Goal: Task Accomplishment & Management: Manage account settings

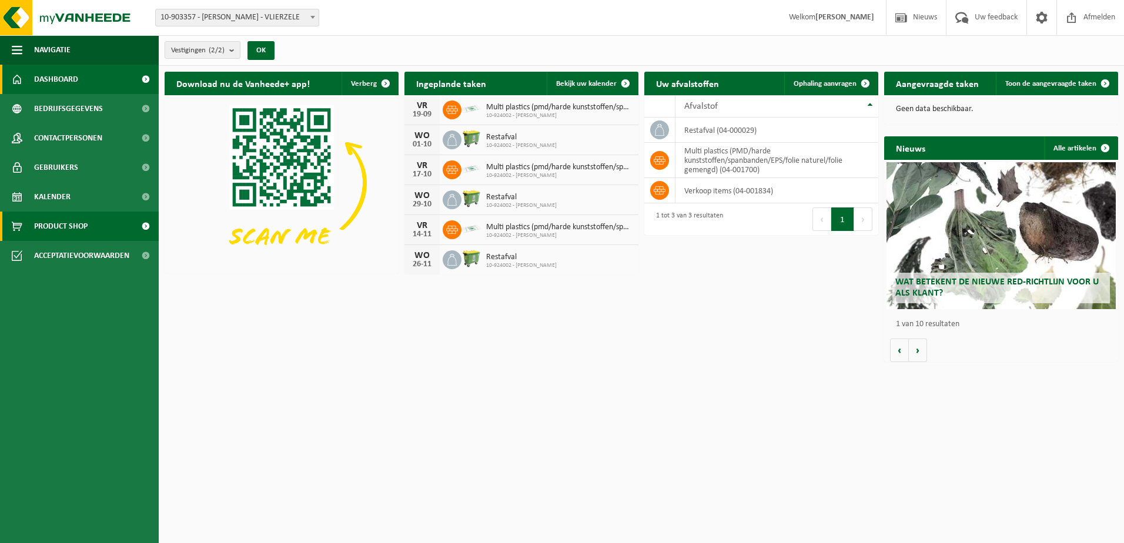
click at [83, 233] on span "Product Shop" at bounding box center [60, 226] width 53 height 29
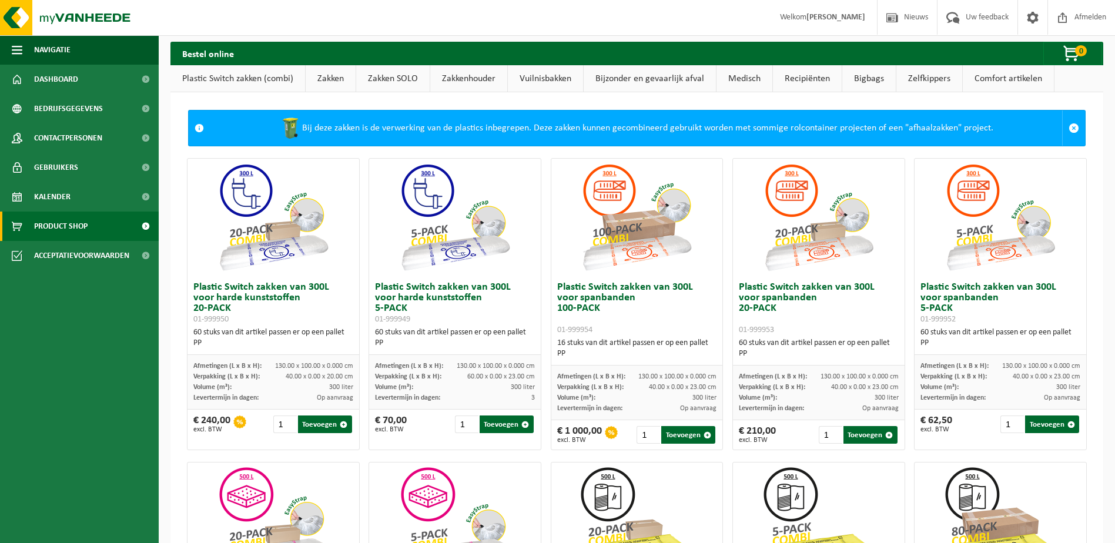
click at [270, 77] on link "Plastic Switch zakken (combi)" at bounding box center [237, 78] width 135 height 27
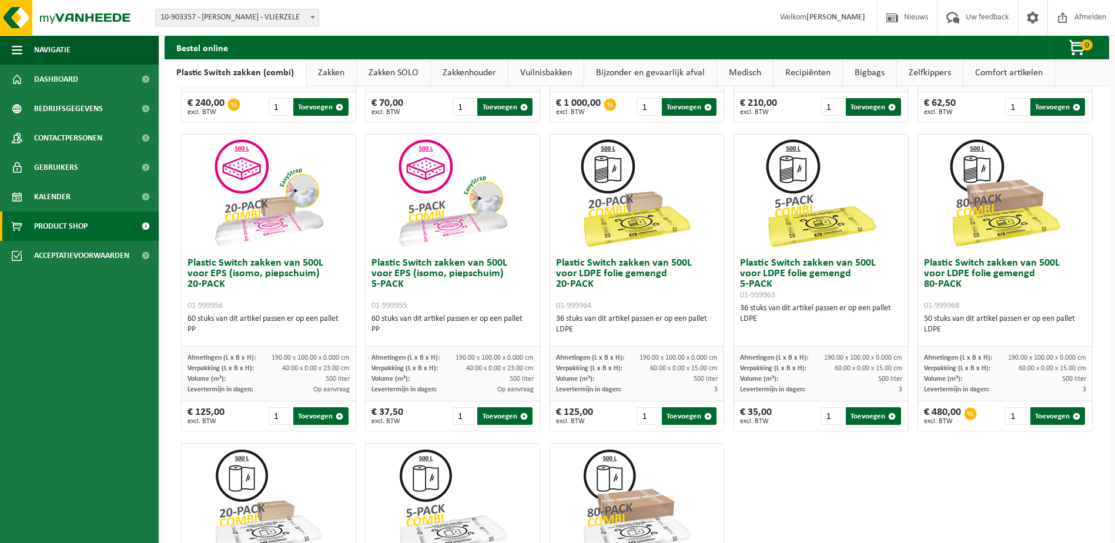
scroll to position [325, 0]
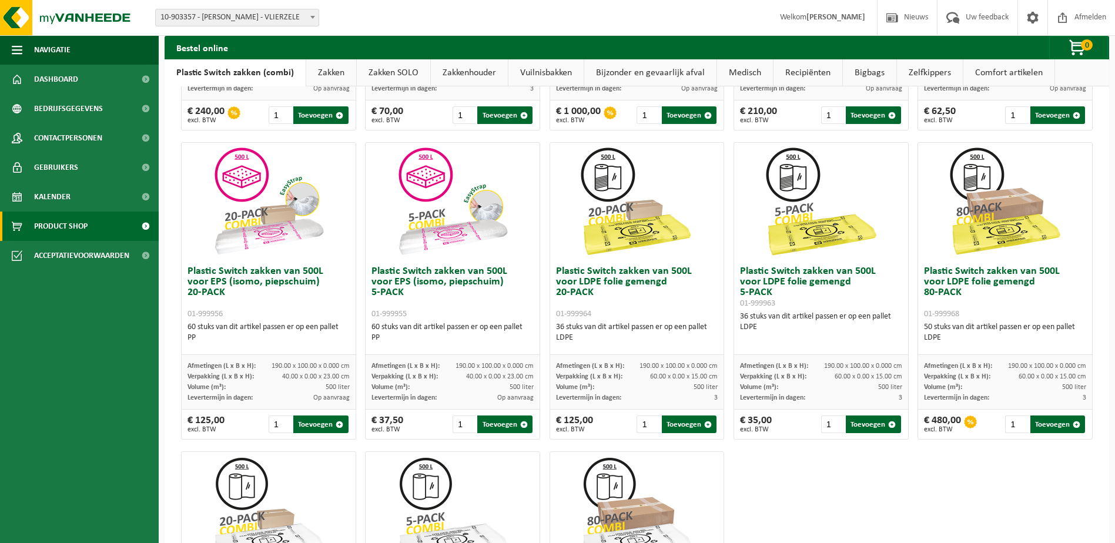
click at [615, 275] on h3 "Plastic Switch zakken van 500L voor LDPE folie gemengd 20-PACK 01-999964" at bounding box center [637, 292] width 162 height 53
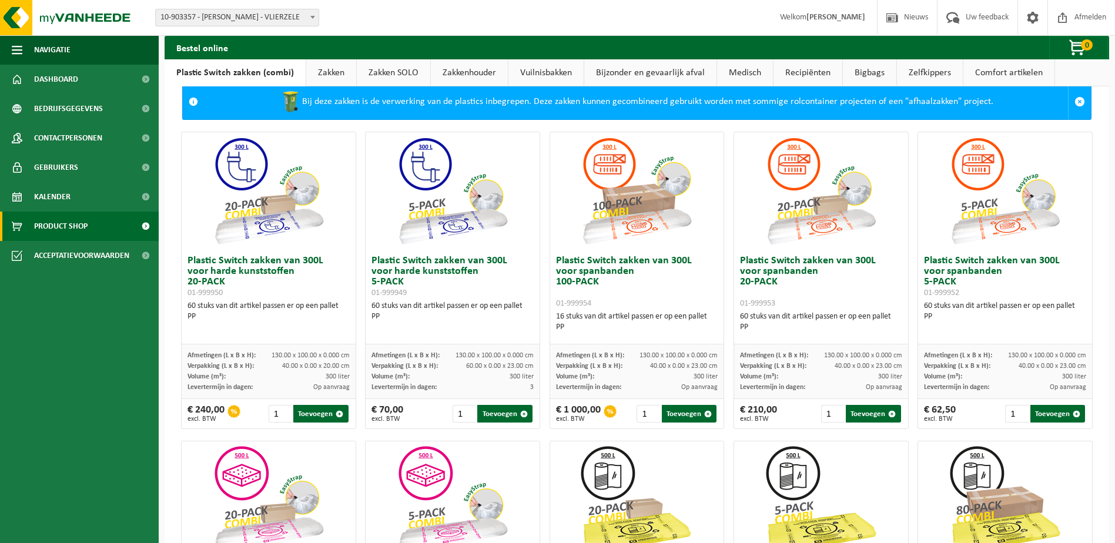
scroll to position [0, 0]
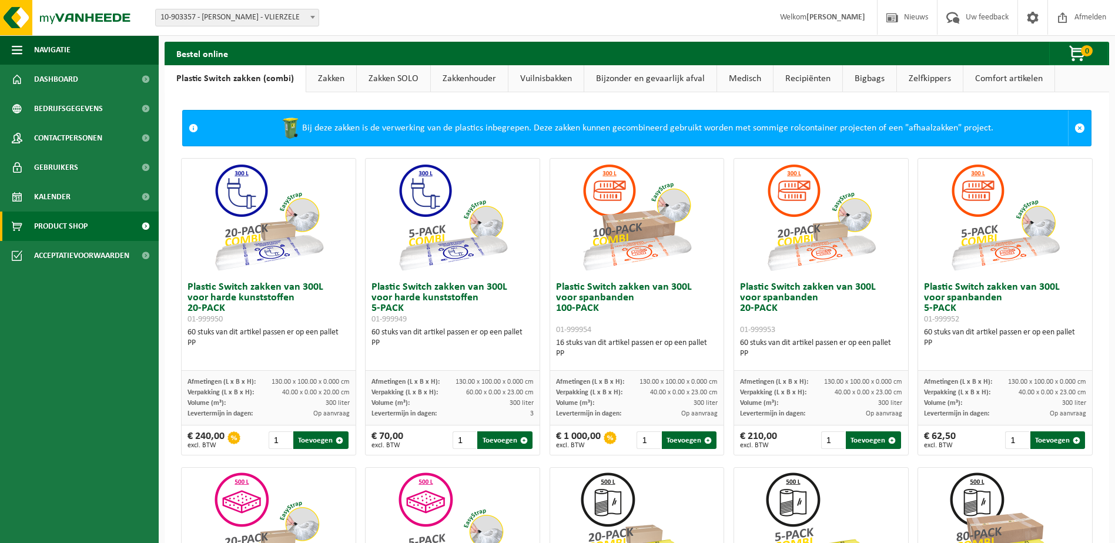
click at [553, 82] on link "Vuilnisbakken" at bounding box center [545, 78] width 75 height 27
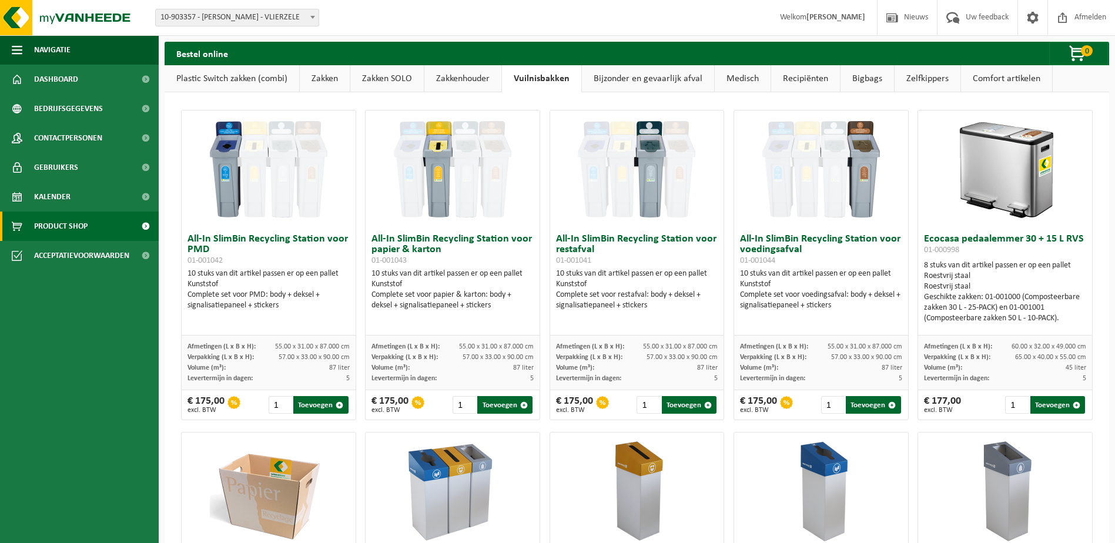
click at [487, 82] on link "Zakkenhouder" at bounding box center [462, 78] width 77 height 27
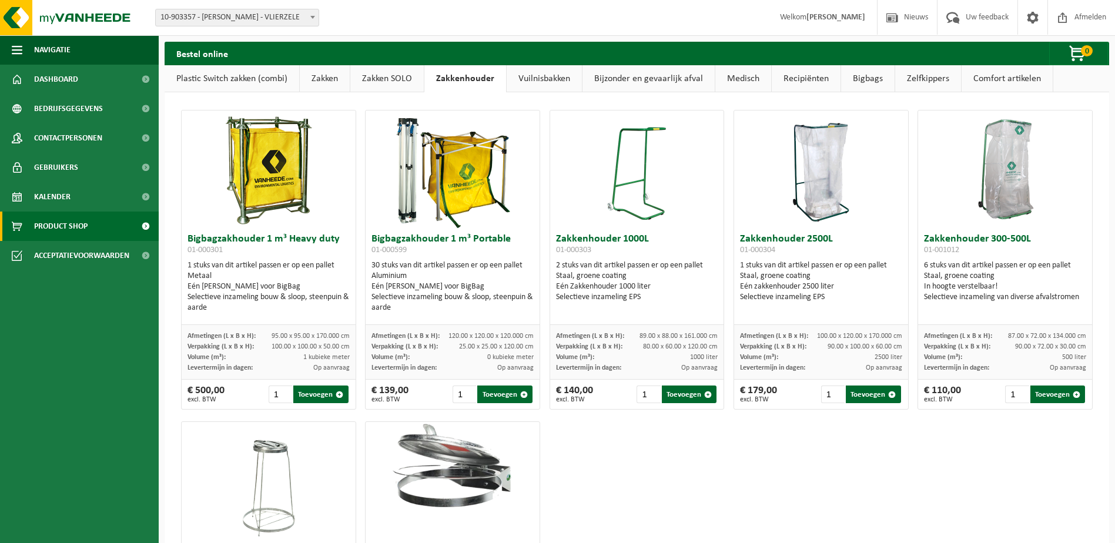
click at [541, 76] on link "Vuilnisbakken" at bounding box center [544, 78] width 75 height 27
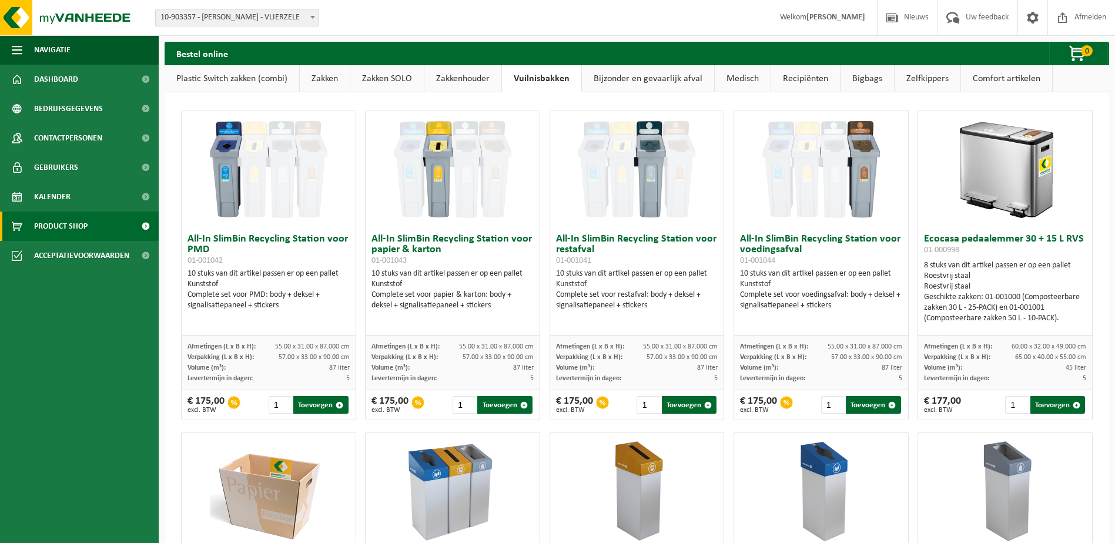
click at [595, 79] on link "Bijzonder en gevaarlijk afval" at bounding box center [648, 78] width 132 height 27
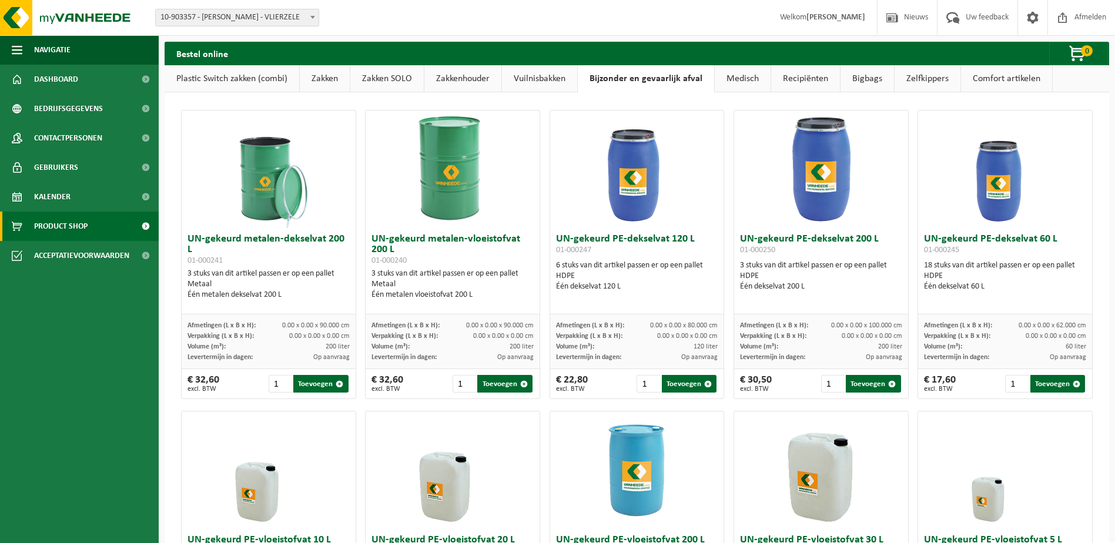
click at [802, 76] on link "Recipiënten" at bounding box center [805, 78] width 69 height 27
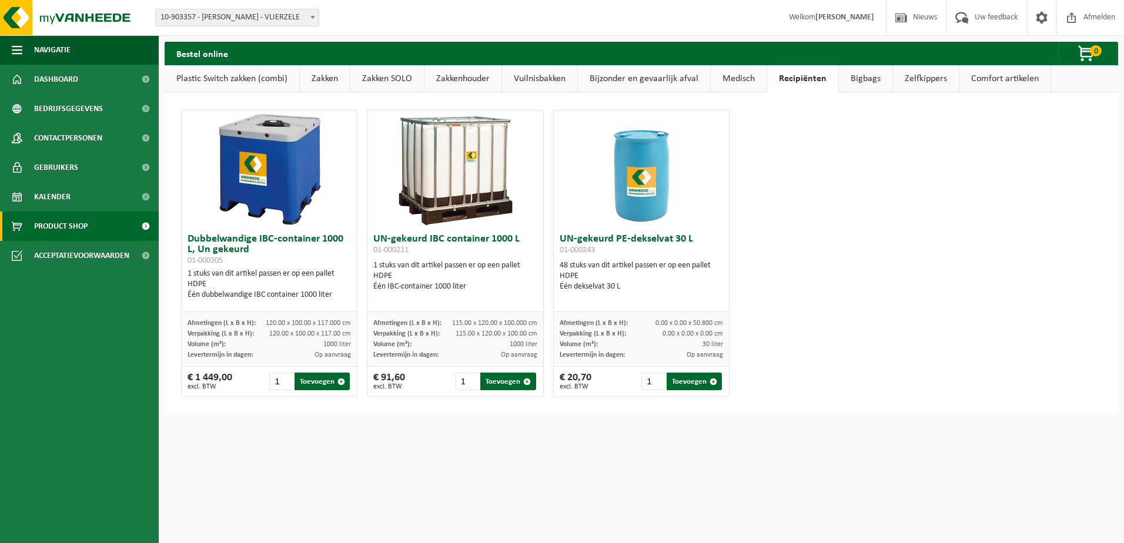
click at [863, 78] on link "Bigbags" at bounding box center [865, 78] width 53 height 27
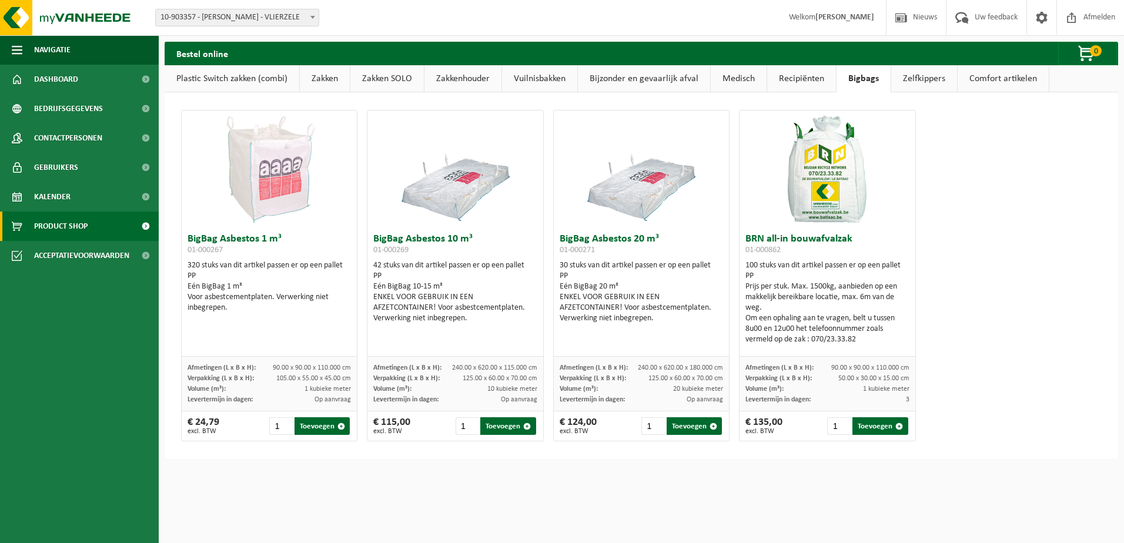
click at [738, 78] on link "Medisch" at bounding box center [739, 78] width 56 height 27
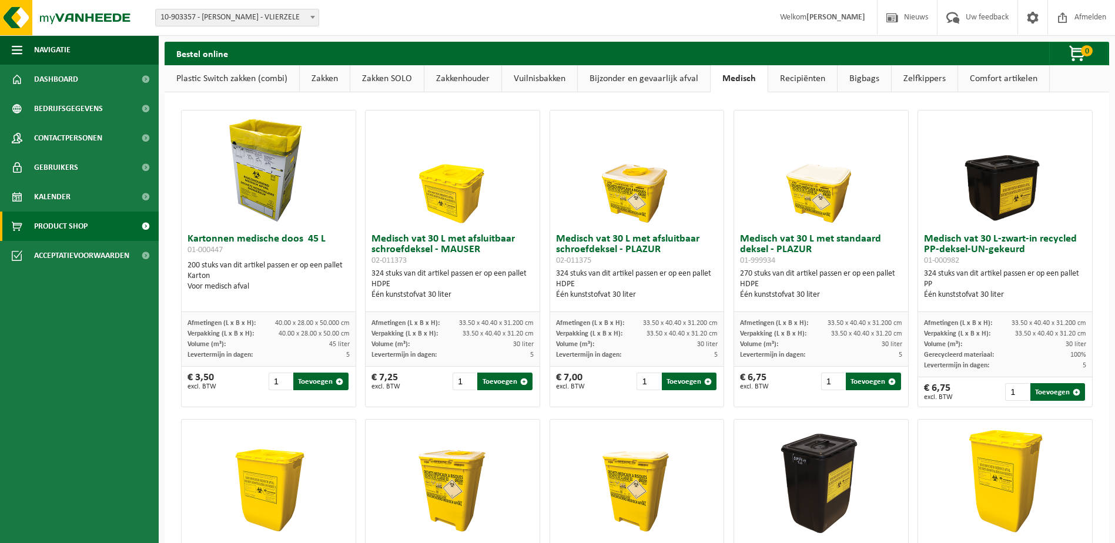
click at [874, 78] on link "Bigbags" at bounding box center [864, 78] width 53 height 27
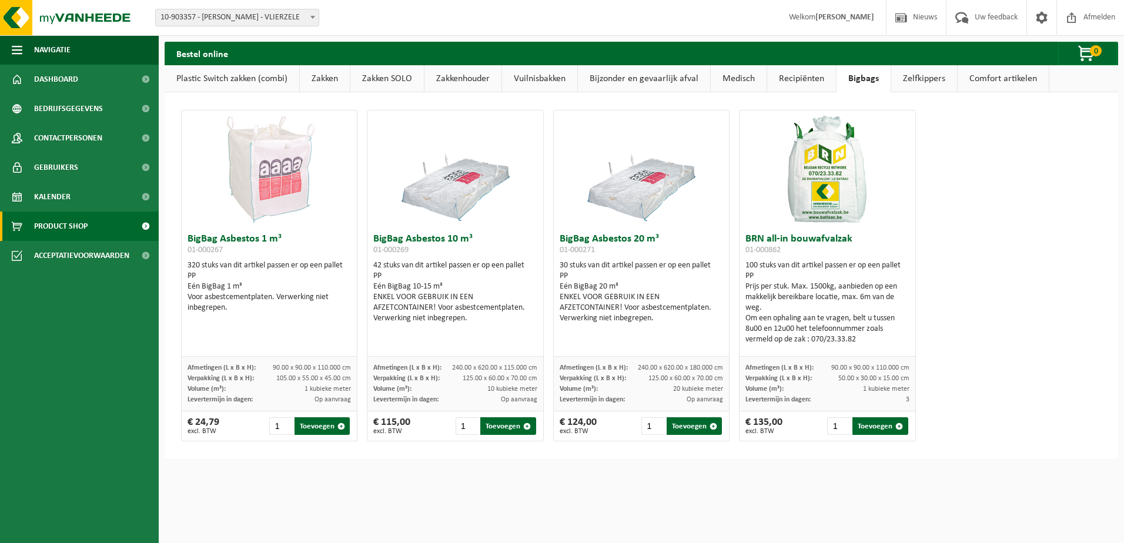
click at [922, 79] on link "Zelfkippers" at bounding box center [924, 78] width 66 height 27
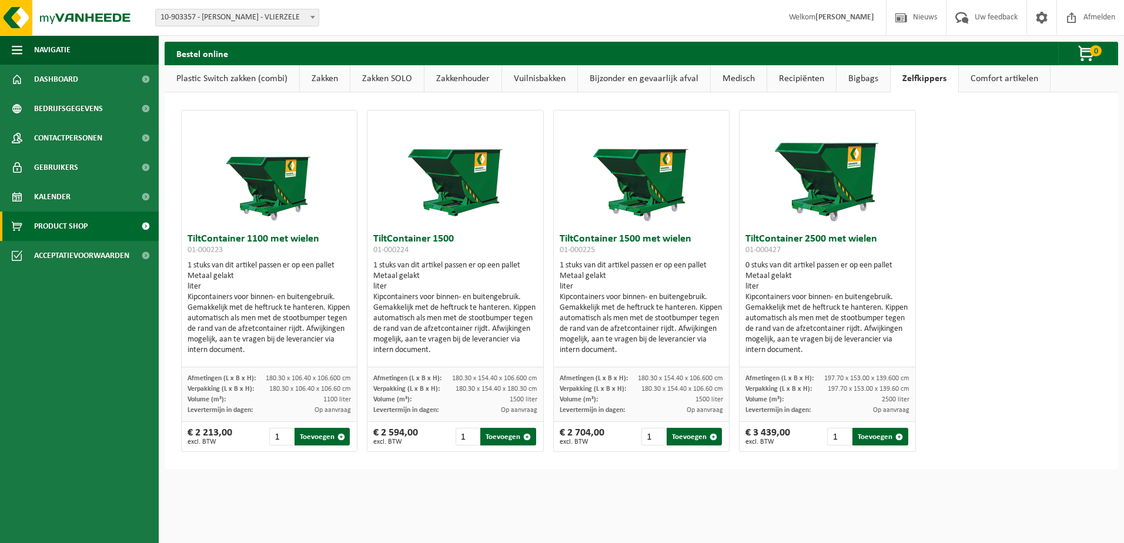
click at [989, 81] on link "Comfort artikelen" at bounding box center [1004, 78] width 91 height 27
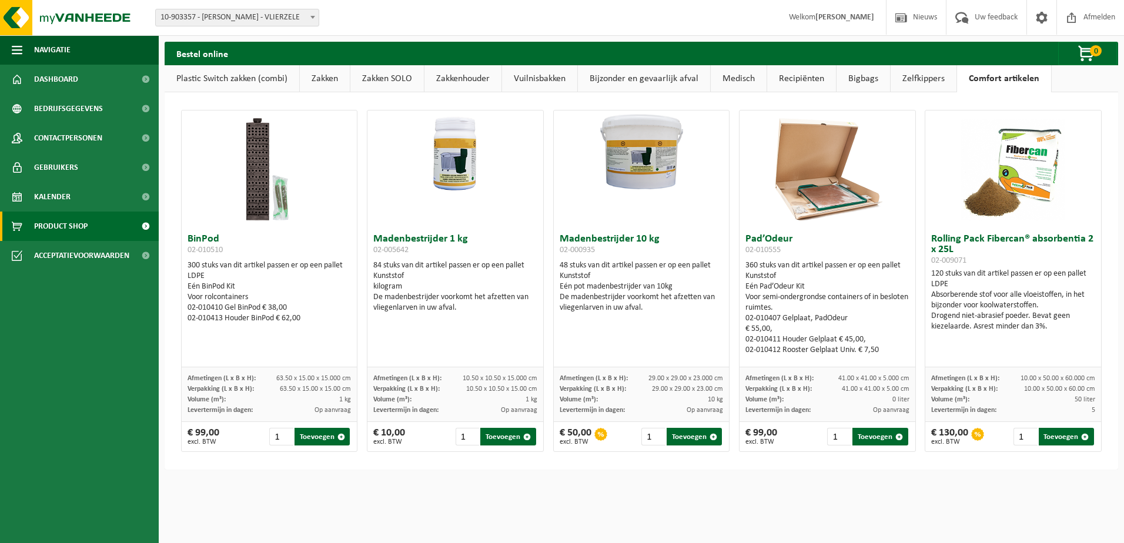
click at [299, 73] on link "Plastic Switch zakken (combi)" at bounding box center [232, 78] width 135 height 27
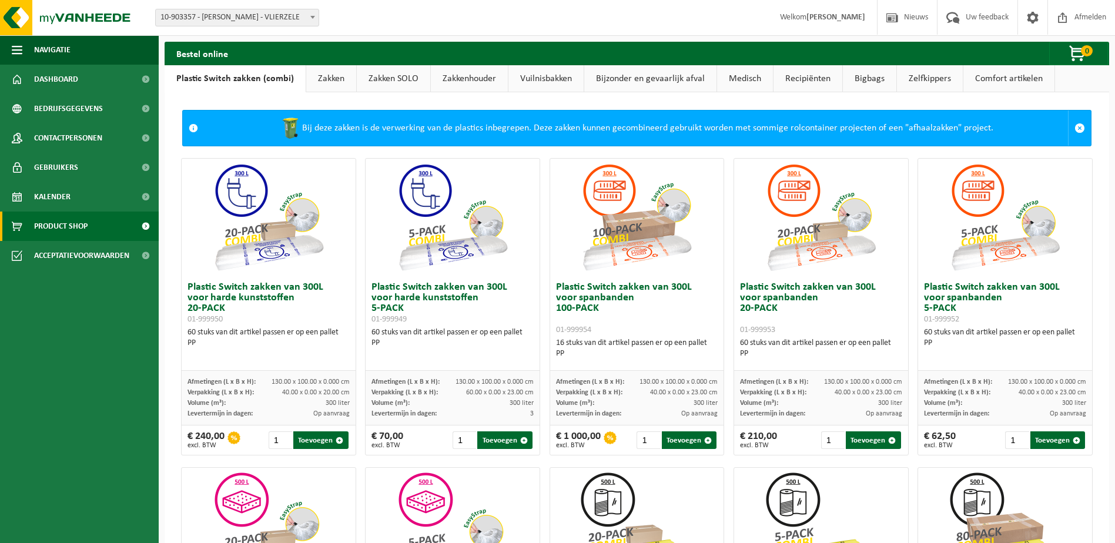
click at [352, 79] on link "Zakken" at bounding box center [331, 78] width 50 height 27
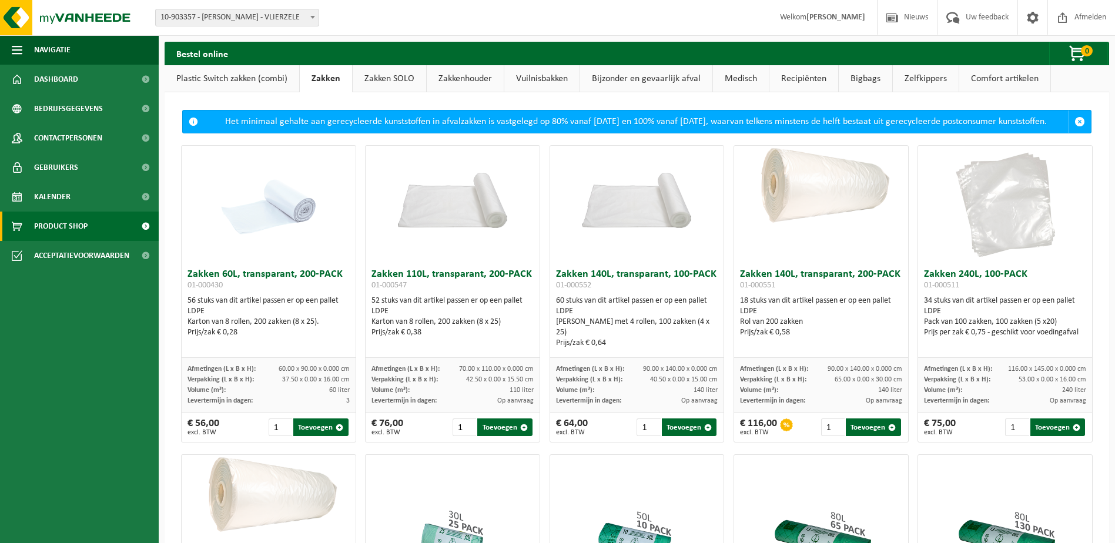
click at [258, 81] on link "Plastic Switch zakken (combi)" at bounding box center [232, 78] width 135 height 27
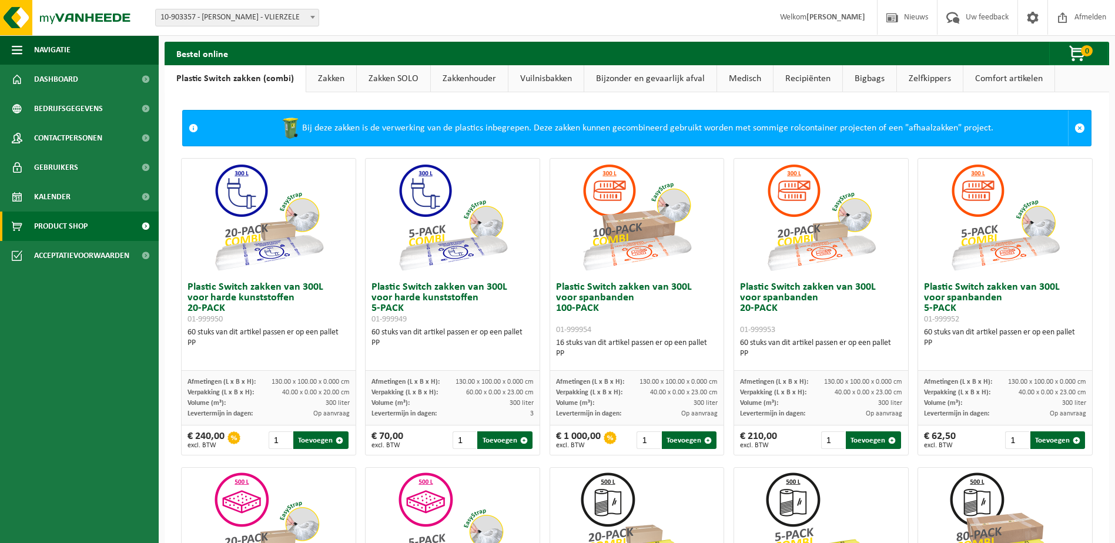
click at [313, 81] on link "Zakken" at bounding box center [331, 78] width 50 height 27
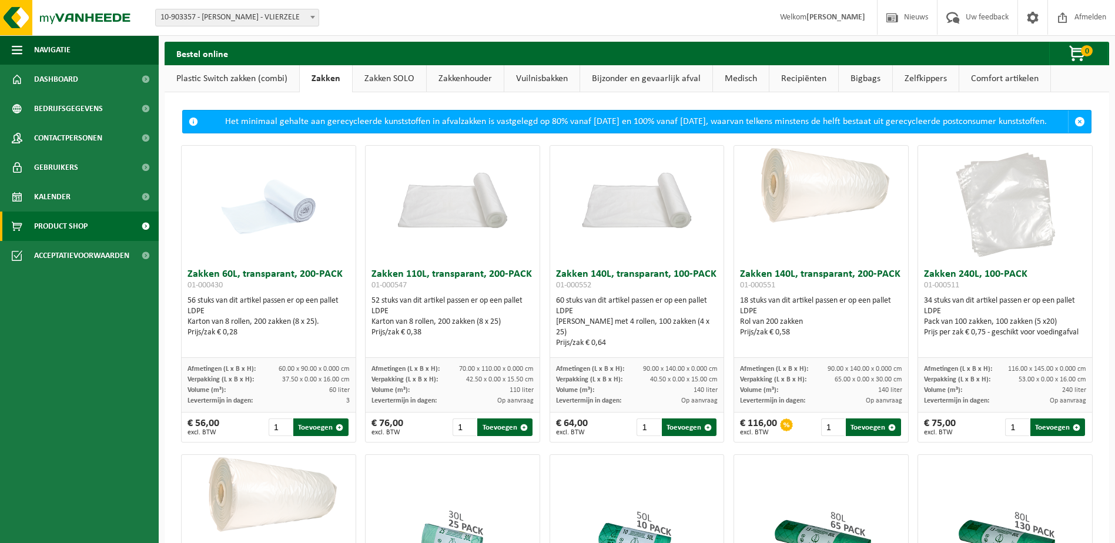
click at [383, 82] on link "Zakken SOLO" at bounding box center [389, 78] width 73 height 27
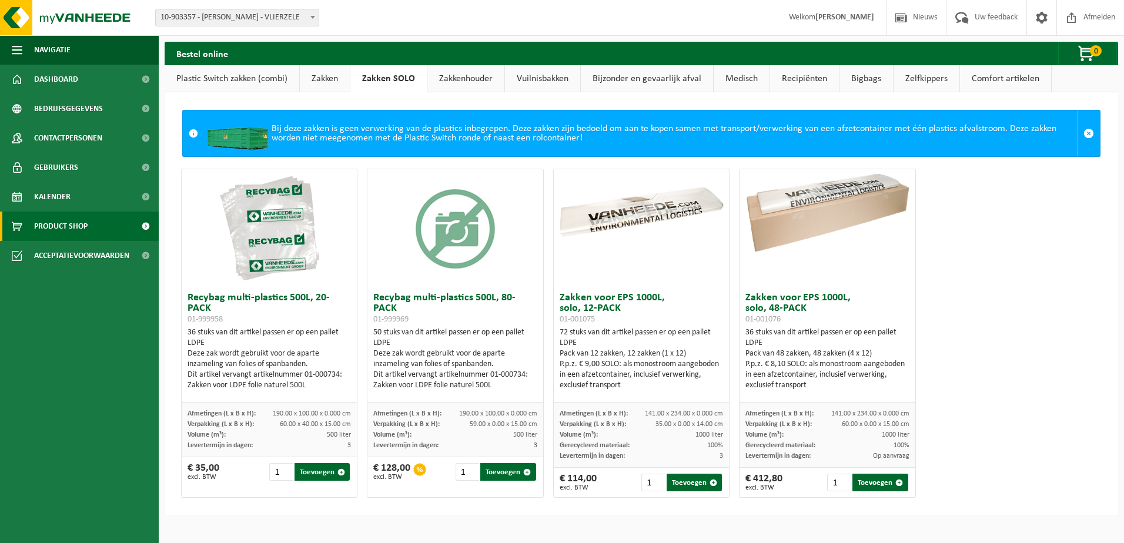
click at [319, 81] on link "Zakken" at bounding box center [325, 78] width 50 height 27
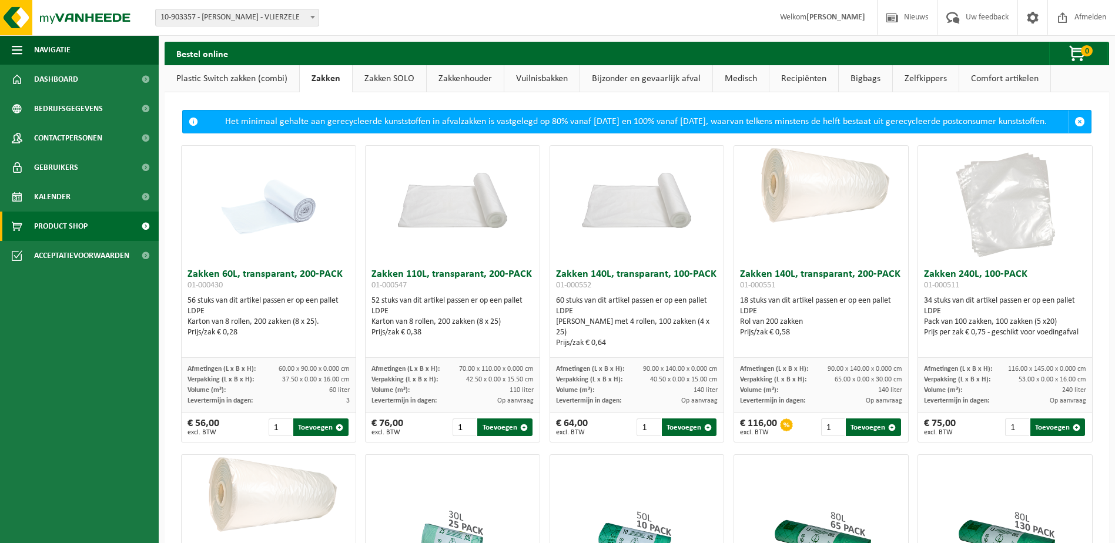
click at [211, 76] on link "Plastic Switch zakken (combi)" at bounding box center [232, 78] width 135 height 27
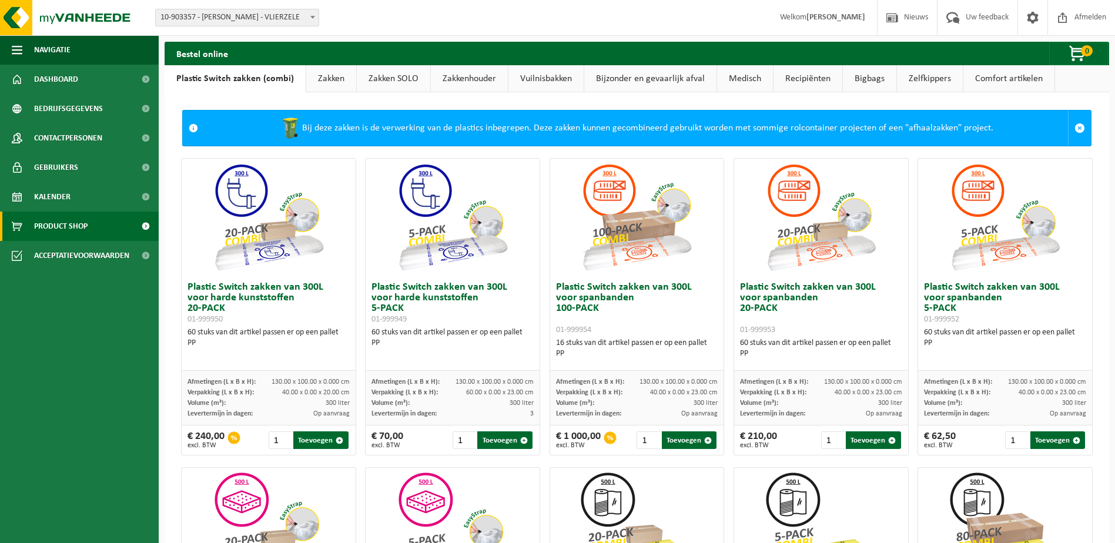
click at [334, 77] on link "Zakken" at bounding box center [331, 78] width 50 height 27
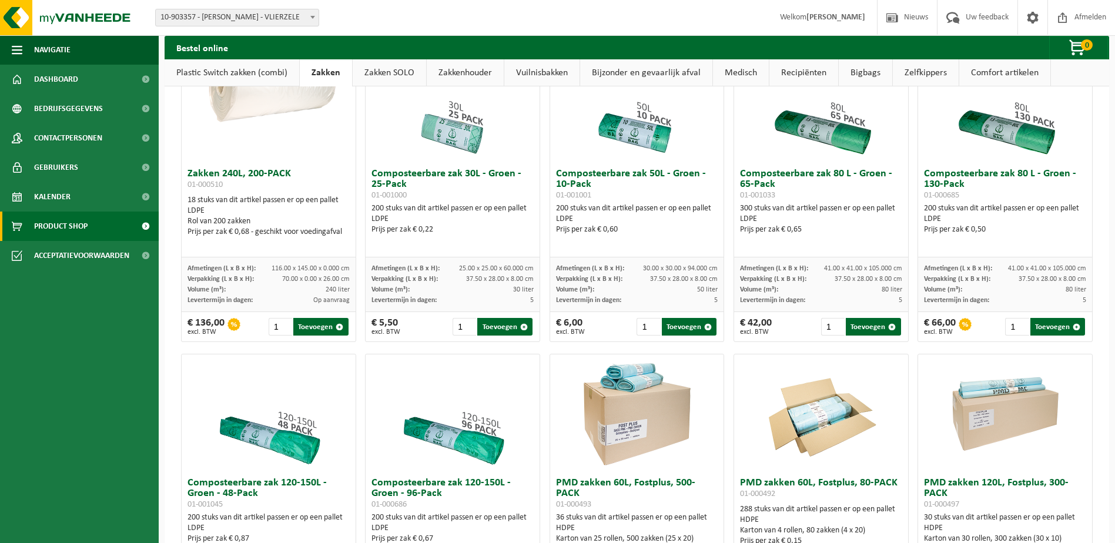
scroll to position [294, 0]
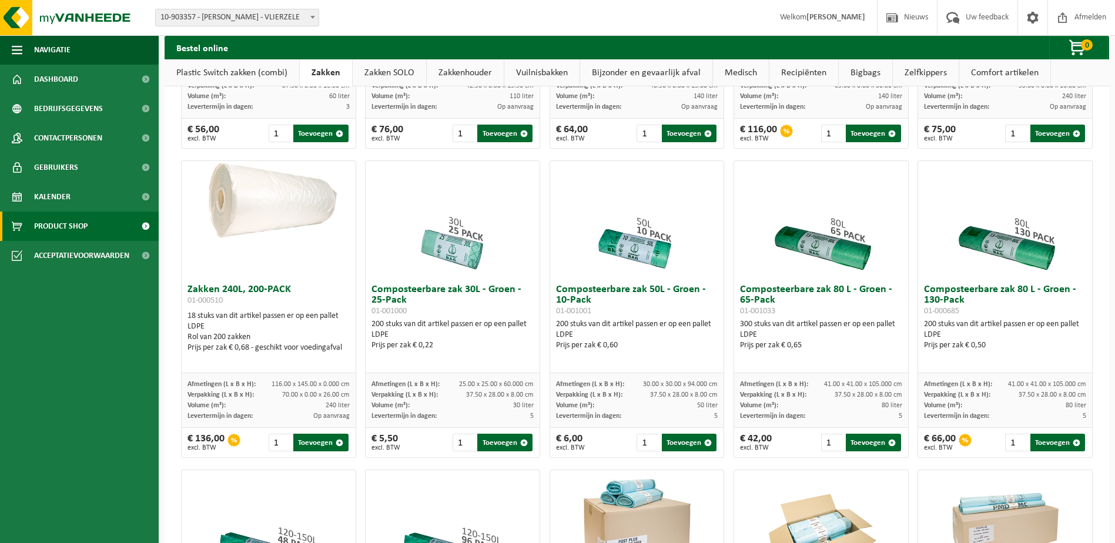
click at [398, 78] on link "Zakken SOLO" at bounding box center [389, 72] width 73 height 27
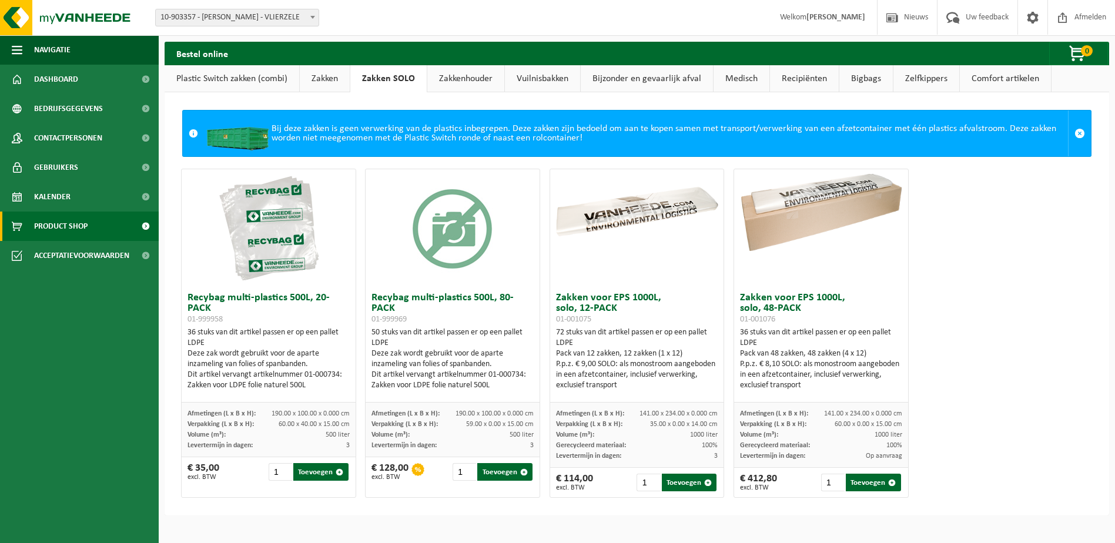
scroll to position [0, 0]
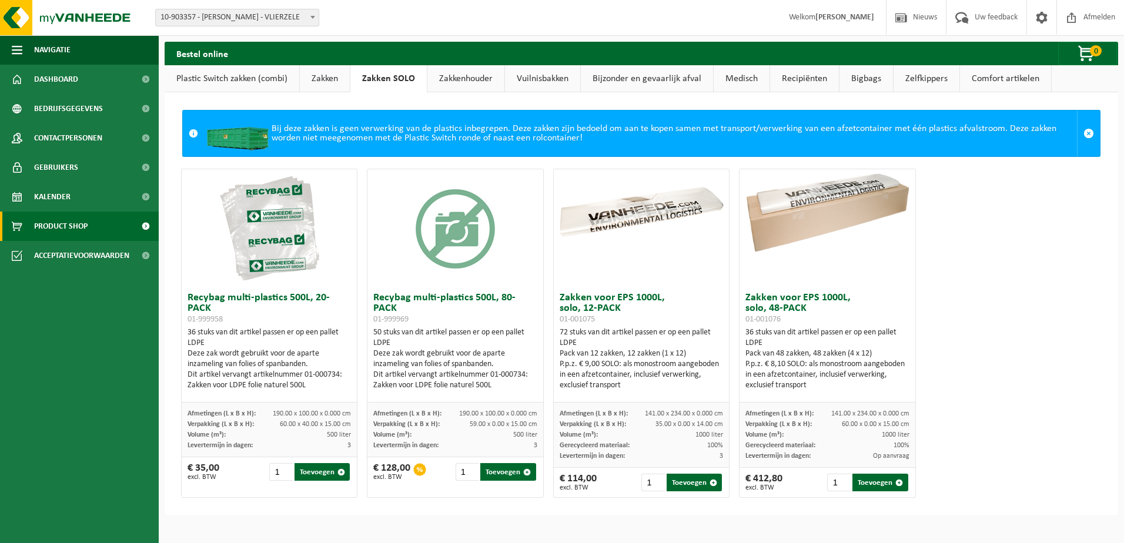
click at [228, 86] on link "Plastic Switch zakken (combi)" at bounding box center [232, 78] width 135 height 27
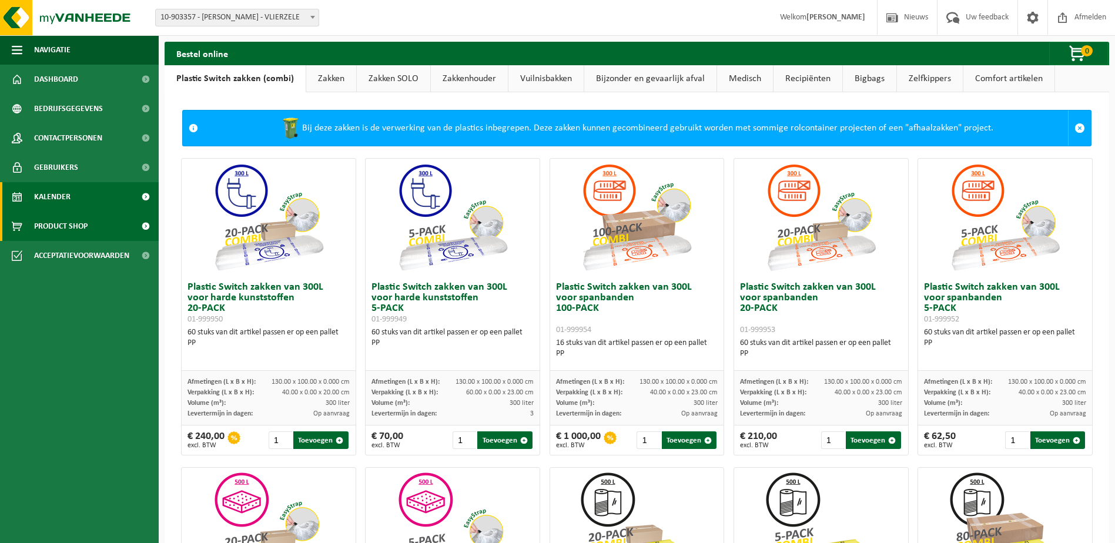
click at [85, 194] on link "Kalender" at bounding box center [79, 196] width 159 height 29
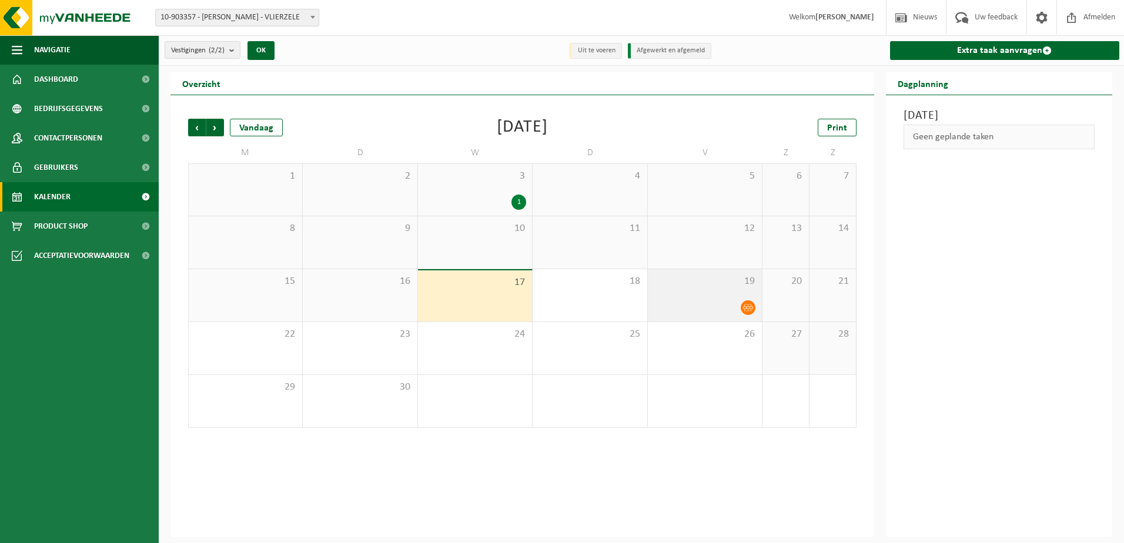
click at [744, 306] on icon at bounding box center [748, 308] width 10 height 10
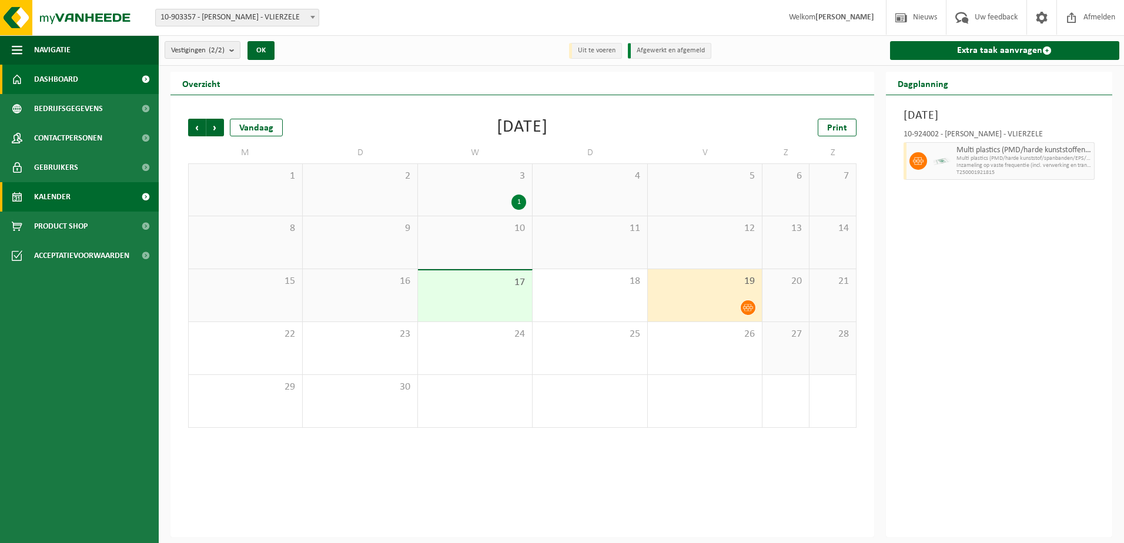
click at [95, 81] on link "Dashboard" at bounding box center [79, 79] width 159 height 29
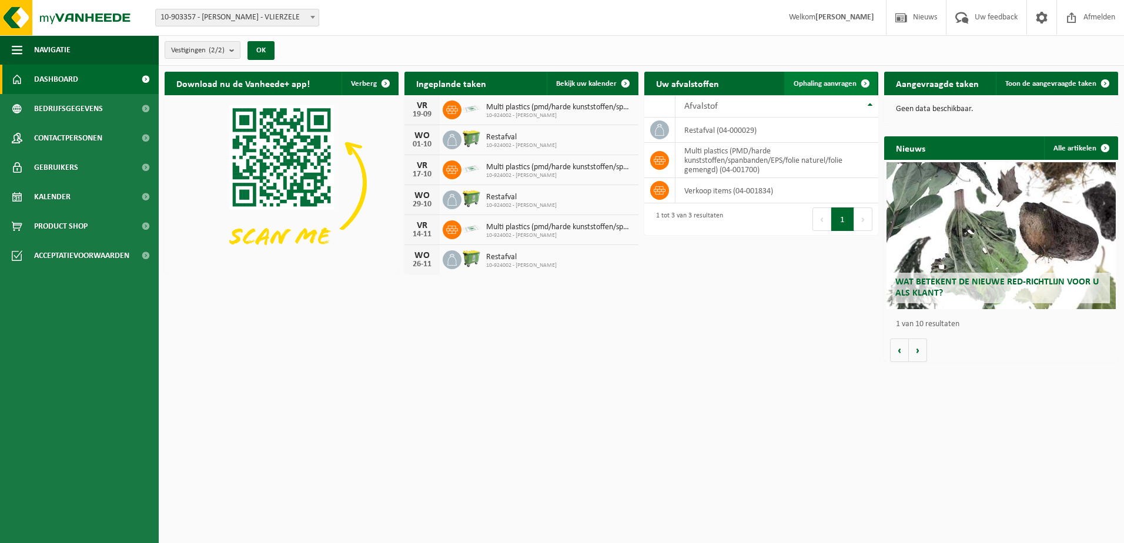
click at [840, 83] on span "Ophaling aanvragen" at bounding box center [825, 84] width 63 height 8
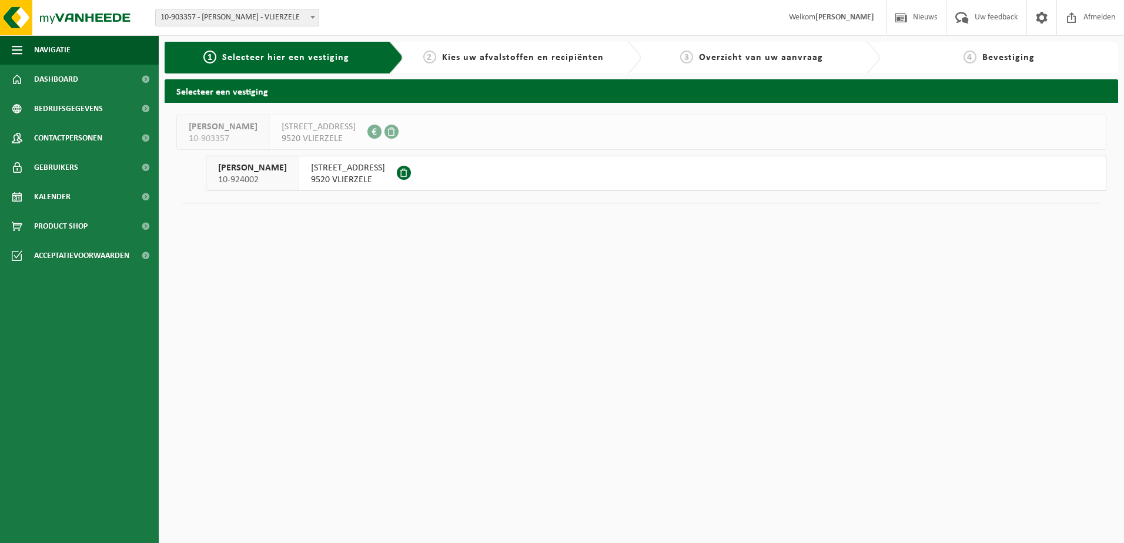
click at [262, 170] on span "[PERSON_NAME]" at bounding box center [252, 168] width 69 height 12
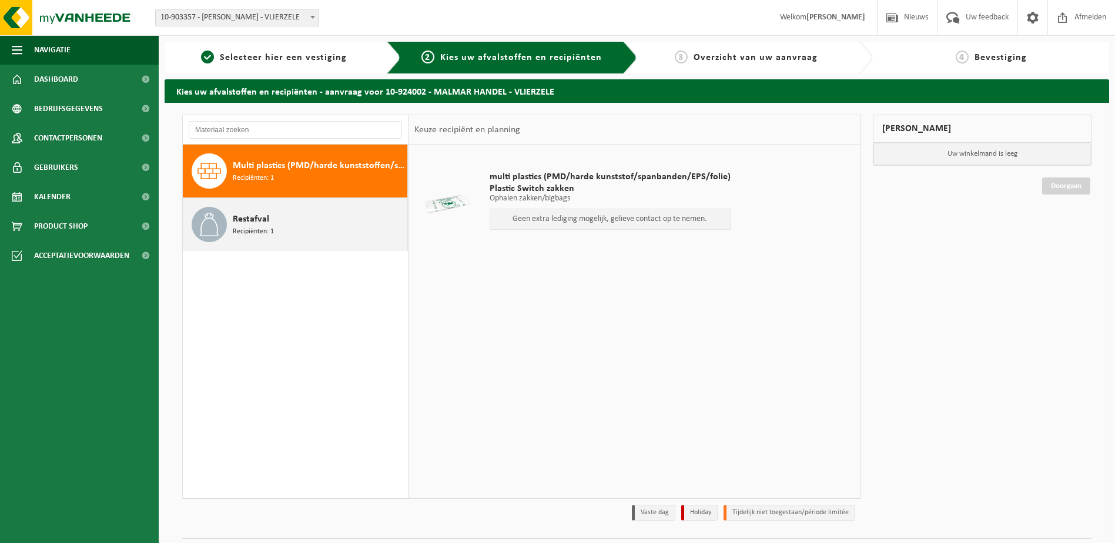
click at [260, 215] on span "Restafval" at bounding box center [251, 219] width 36 height 14
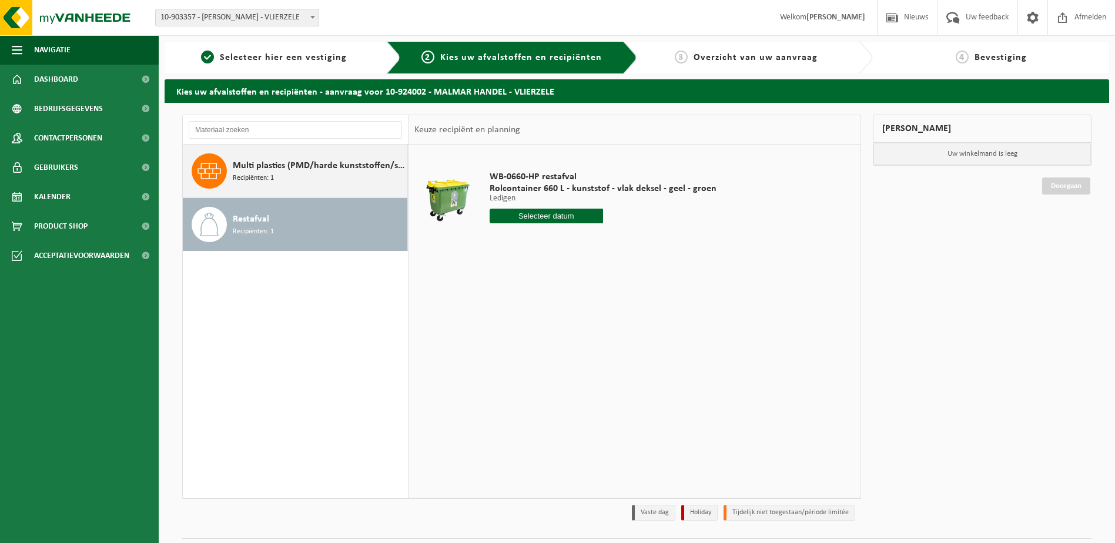
click at [276, 161] on span "Multi plastics (PMD/harde kunststoffen/spanbanden/EPS/folie naturel/folie gemen…" at bounding box center [319, 166] width 172 height 14
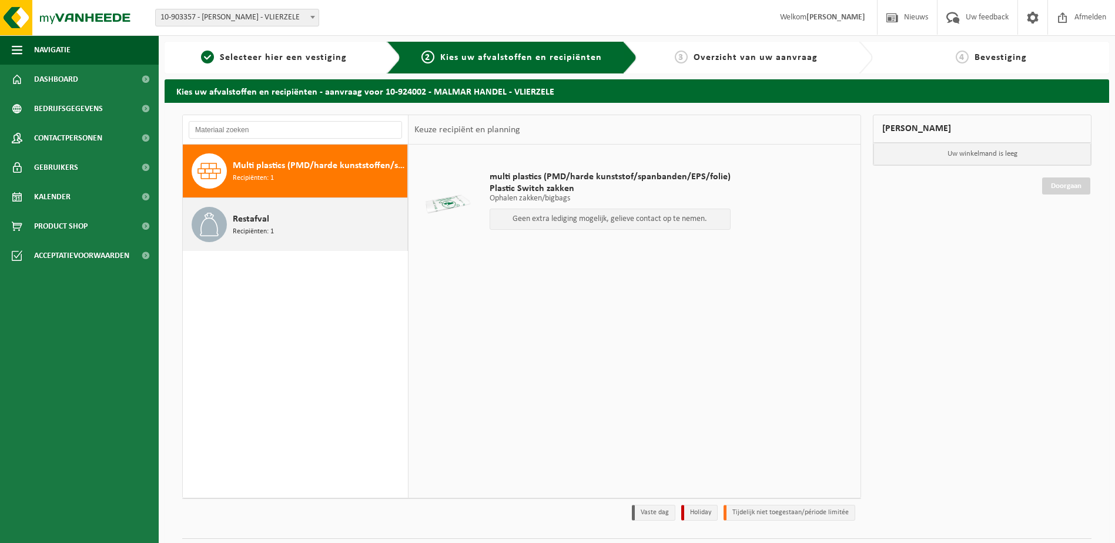
click at [241, 241] on div "Restafval Recipiënten: 1" at bounding box center [319, 224] width 172 height 35
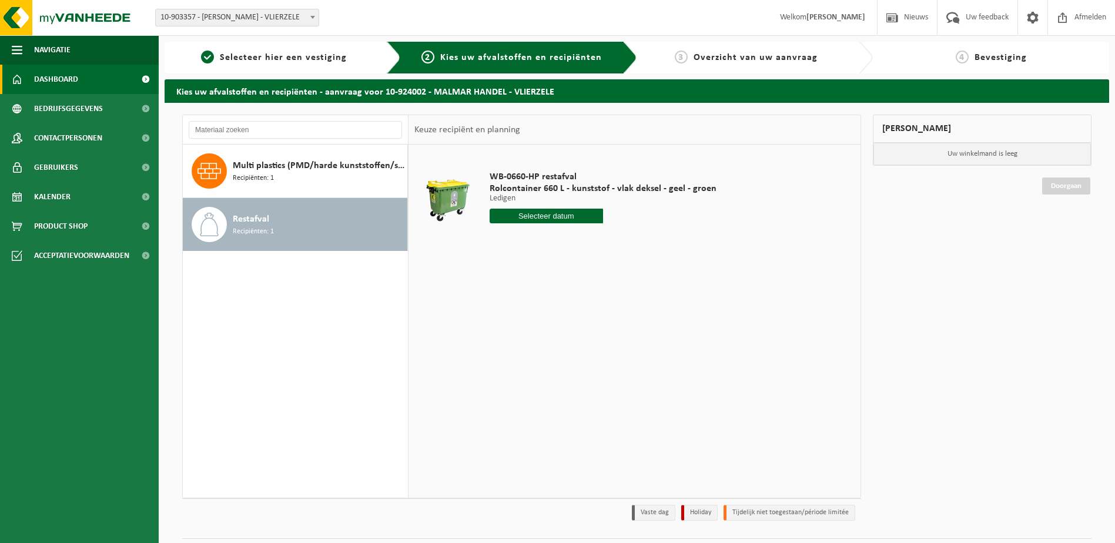
click at [57, 83] on span "Dashboard" at bounding box center [56, 79] width 44 height 29
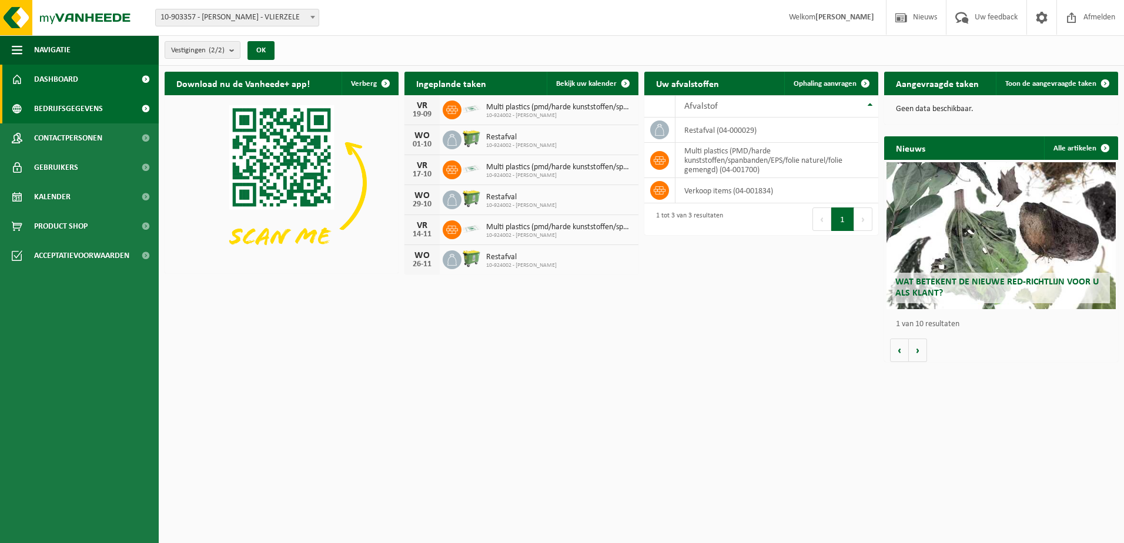
click at [99, 113] on span "Bedrijfsgegevens" at bounding box center [68, 108] width 69 height 29
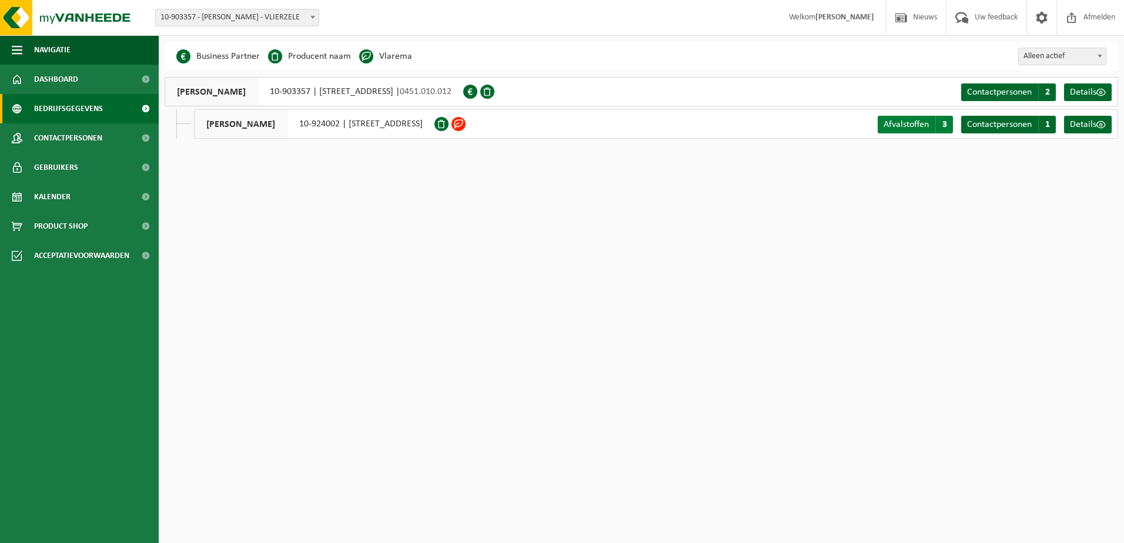
click at [925, 126] on span "Afvalstoffen" at bounding box center [906, 124] width 45 height 9
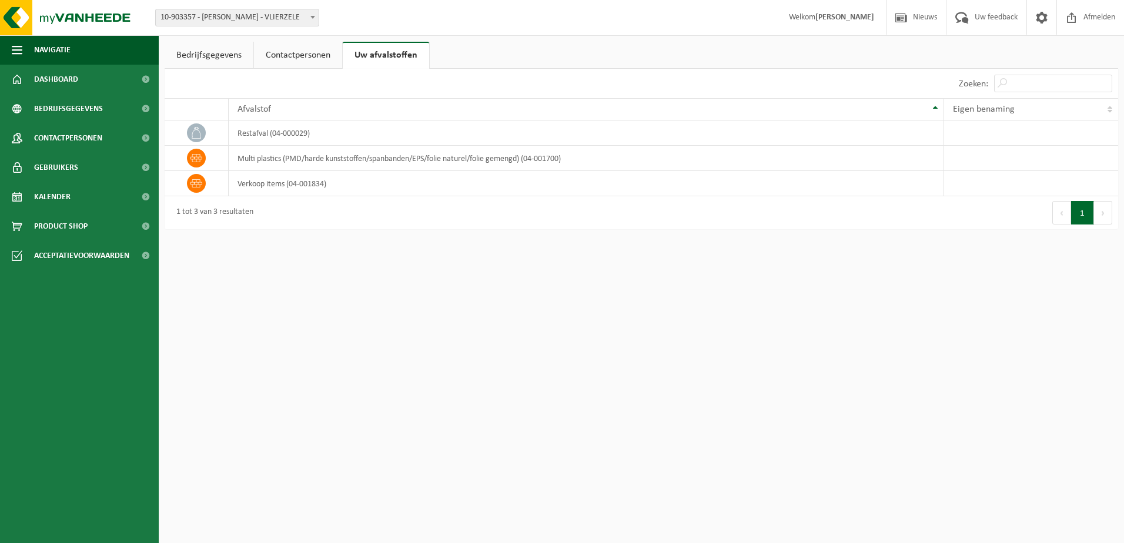
click at [303, 51] on link "Contactpersonen" at bounding box center [298, 55] width 88 height 27
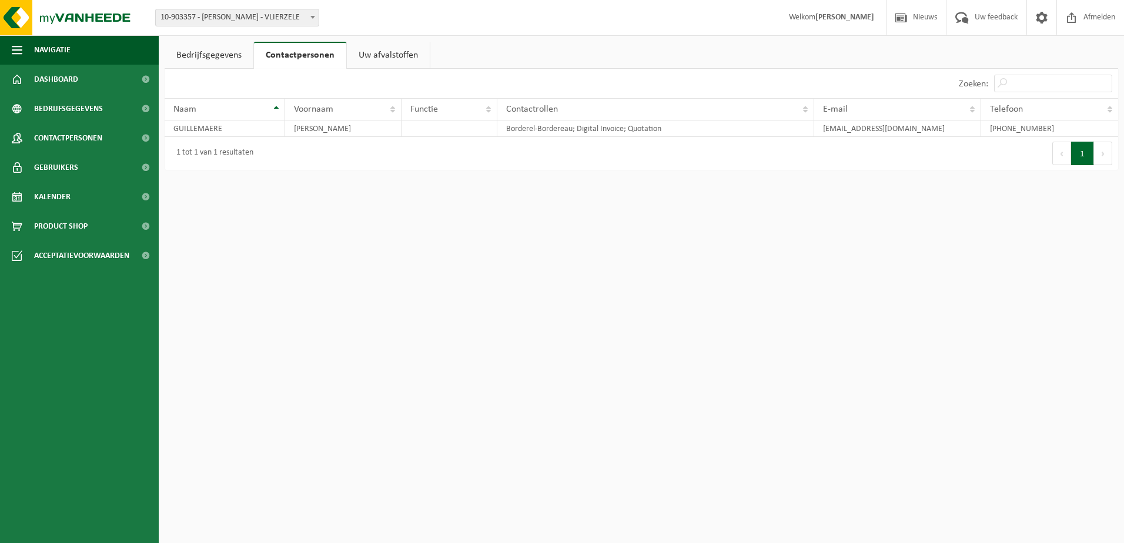
click at [223, 55] on link "Bedrijfsgegevens" at bounding box center [209, 55] width 89 height 27
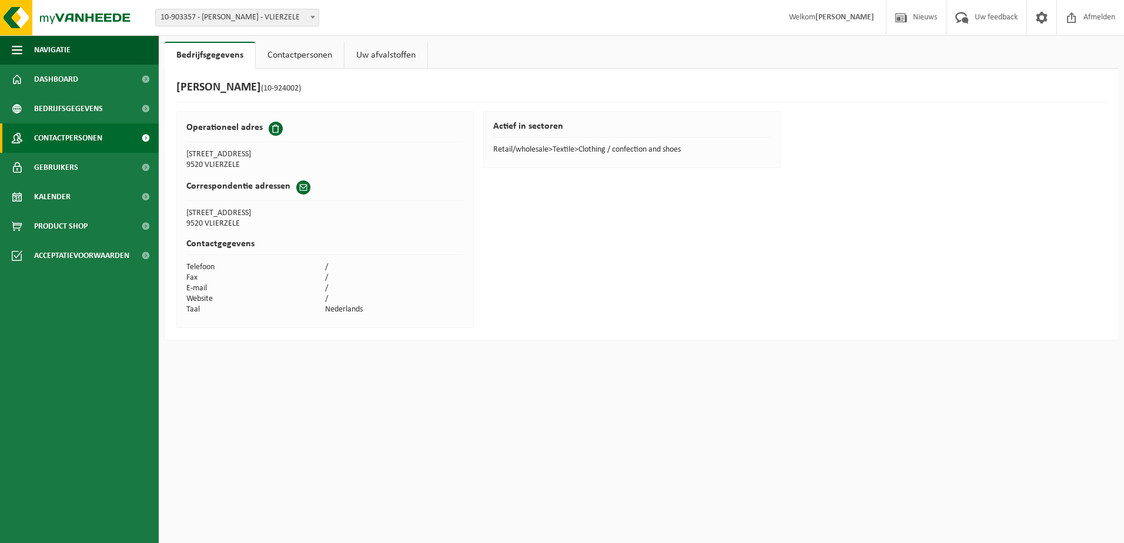
click at [72, 133] on span "Contactpersonen" at bounding box center [68, 137] width 68 height 29
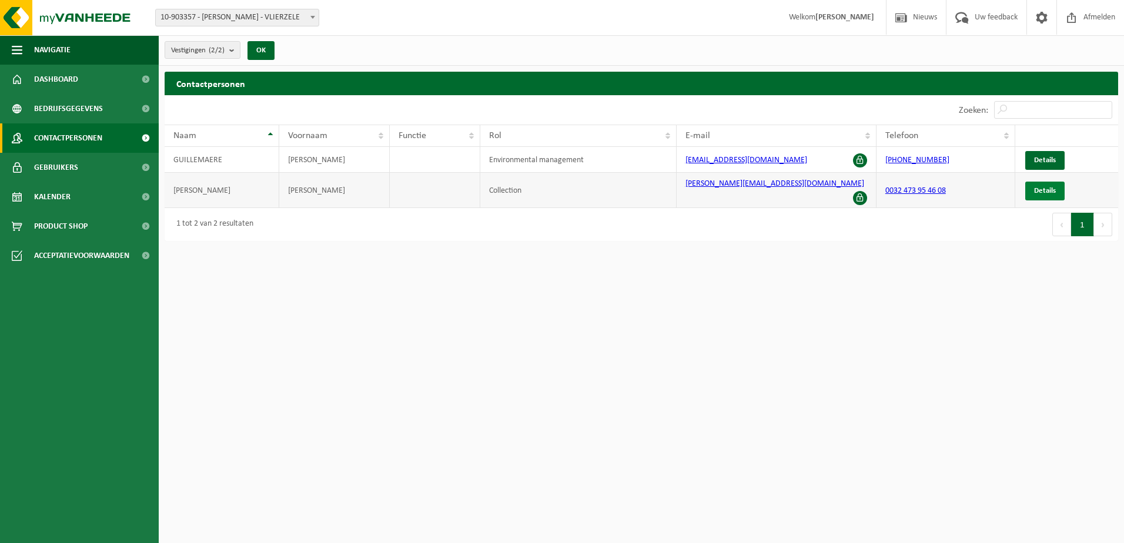
click at [1030, 189] on link "Details" at bounding box center [1044, 191] width 39 height 19
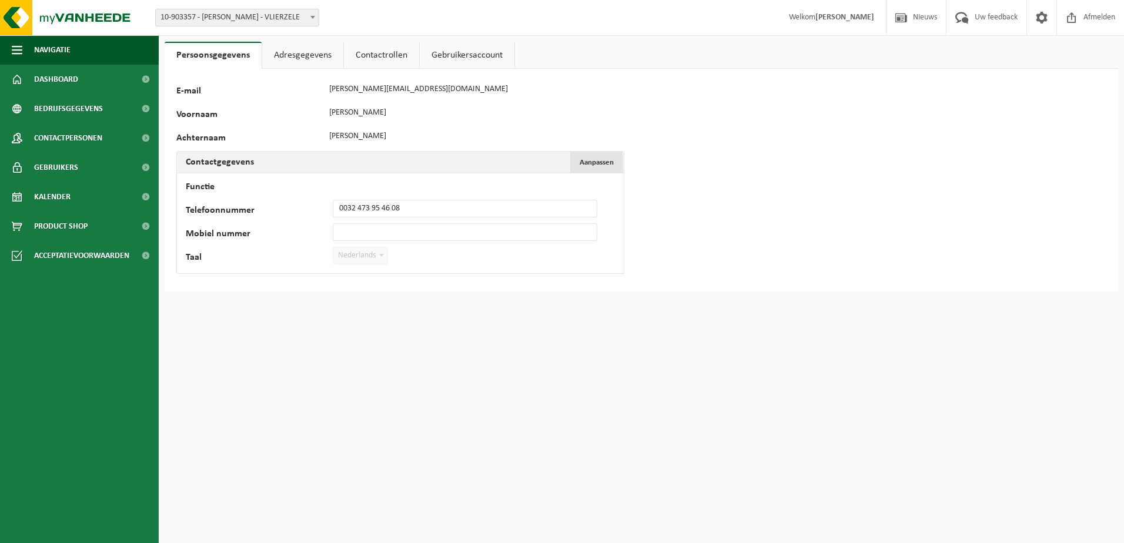
click at [604, 162] on span "Aanpassen" at bounding box center [597, 163] width 34 height 8
click at [413, 209] on input "0032 473 95 46 08" at bounding box center [465, 209] width 265 height 18
click at [597, 166] on span "Annuleren" at bounding box center [597, 163] width 34 height 8
click at [288, 54] on link "Adresgegevens" at bounding box center [302, 55] width 81 height 27
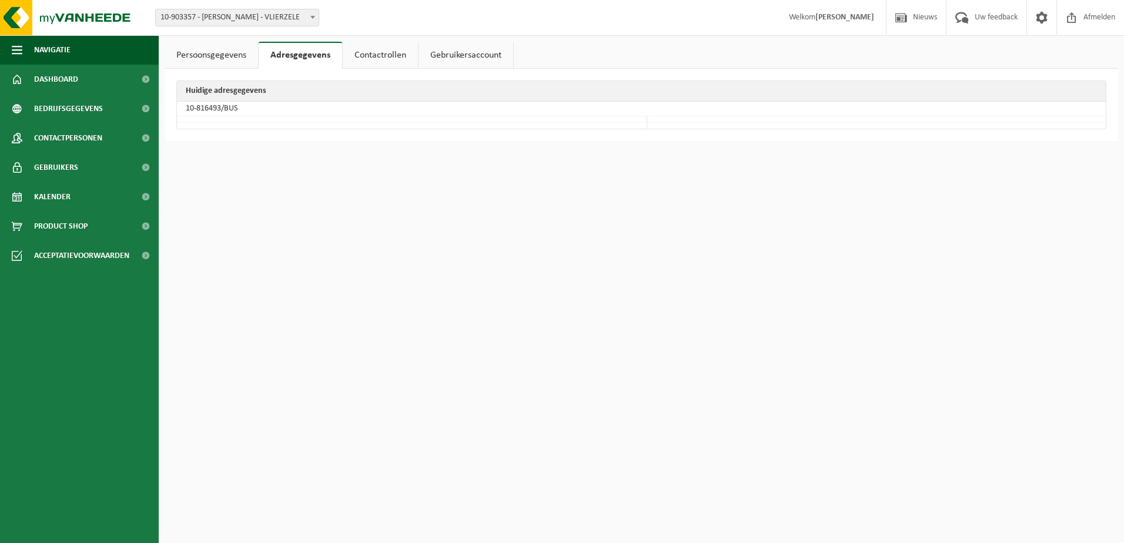
click at [384, 55] on link "Contactrollen" at bounding box center [380, 55] width 75 height 27
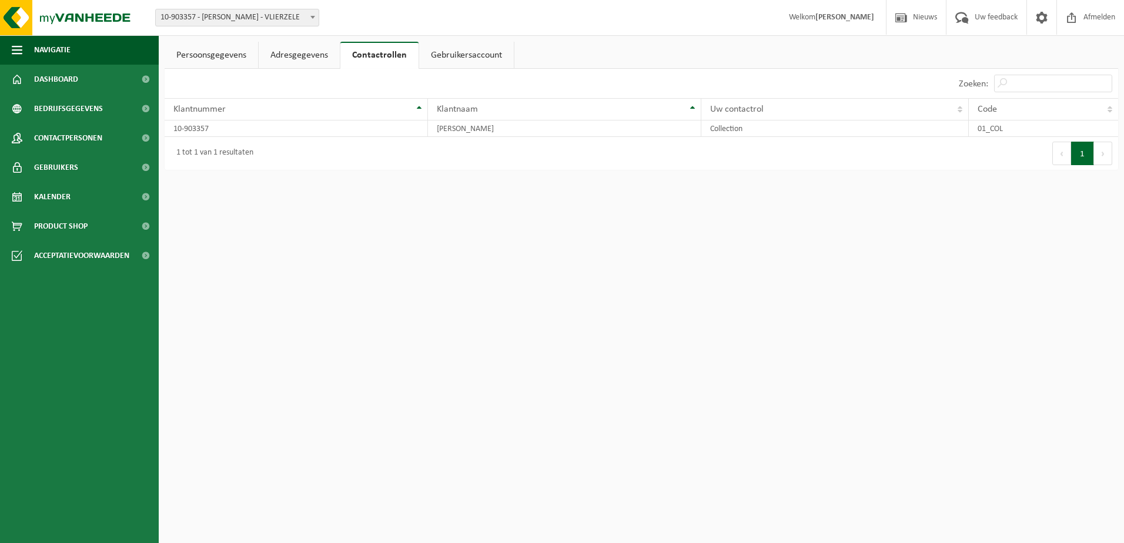
click at [471, 62] on link "Gebruikersaccount" at bounding box center [466, 55] width 95 height 27
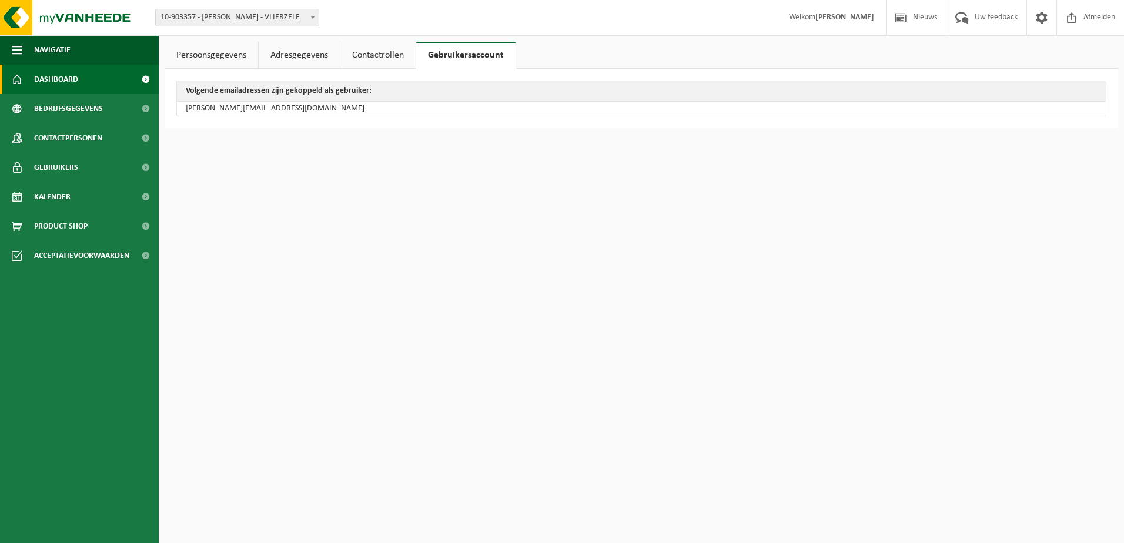
click at [75, 82] on span "Dashboard" at bounding box center [56, 79] width 44 height 29
